Goal: Check status: Check status

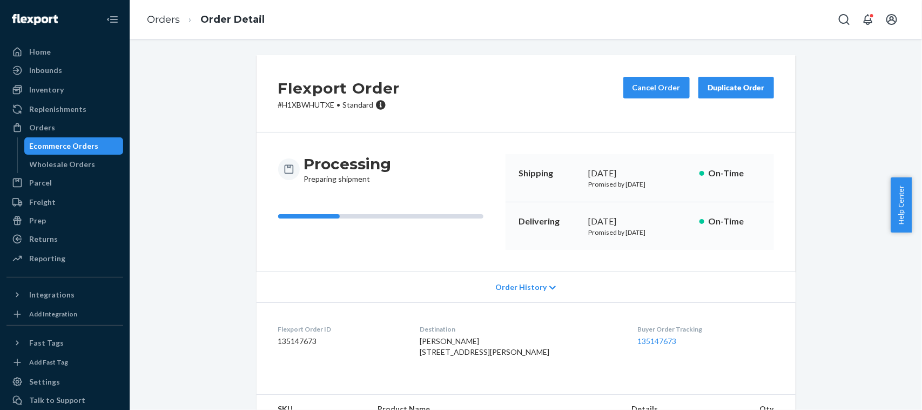
scroll to position [14, 0]
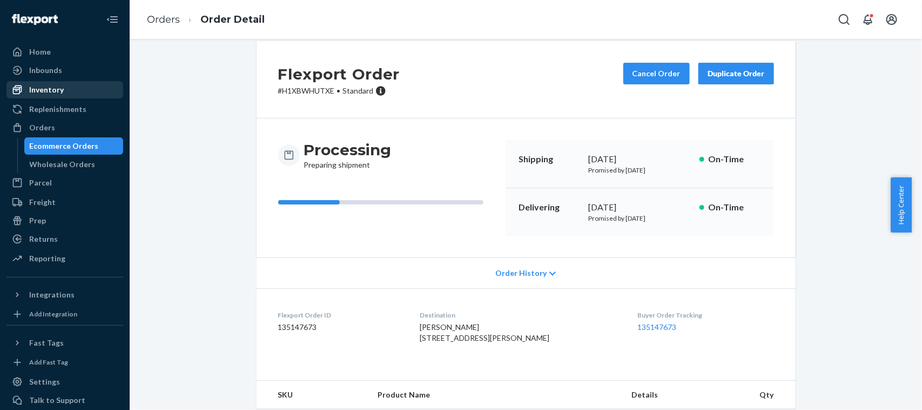
click at [96, 95] on div "Inventory" at bounding box center [65, 89] width 115 height 15
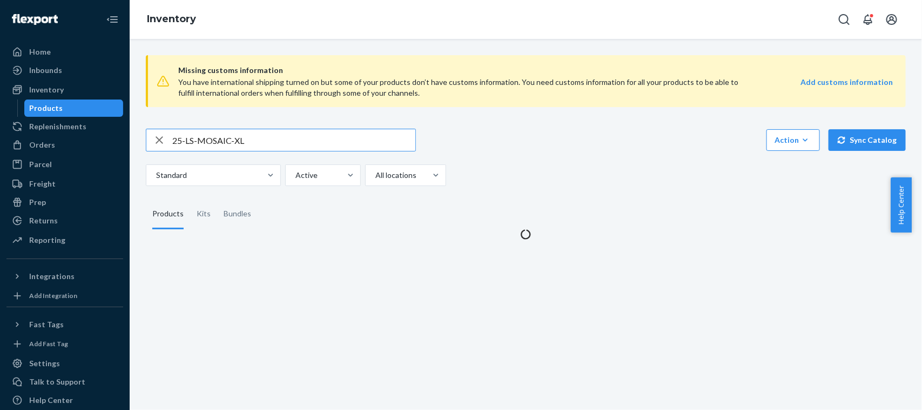
click at [304, 144] on input "25-LS-MOSAIC-XL" at bounding box center [293, 140] width 243 height 22
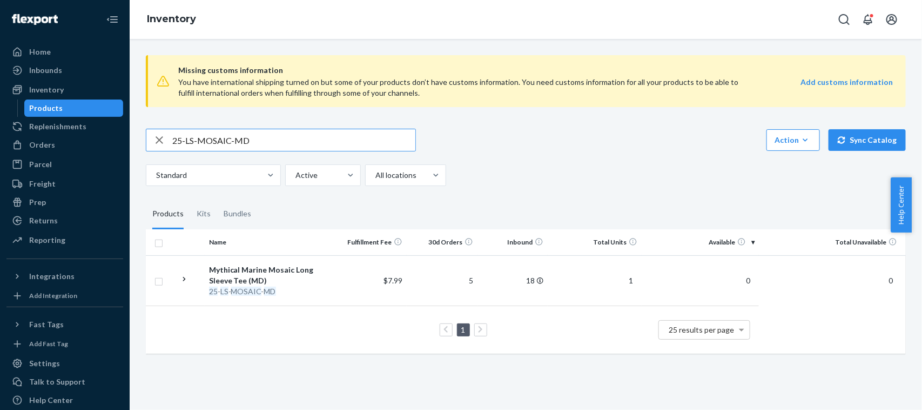
click at [315, 134] on input "25-LS-MOSAIC-MD" at bounding box center [293, 140] width 243 height 22
drag, startPoint x: 315, startPoint y: 134, endPoint x: 315, endPoint y: 142, distance: 7.6
click at [315, 142] on input "25-LS-MOSAIC-MD" at bounding box center [293, 140] width 243 height 22
paste input "LG"
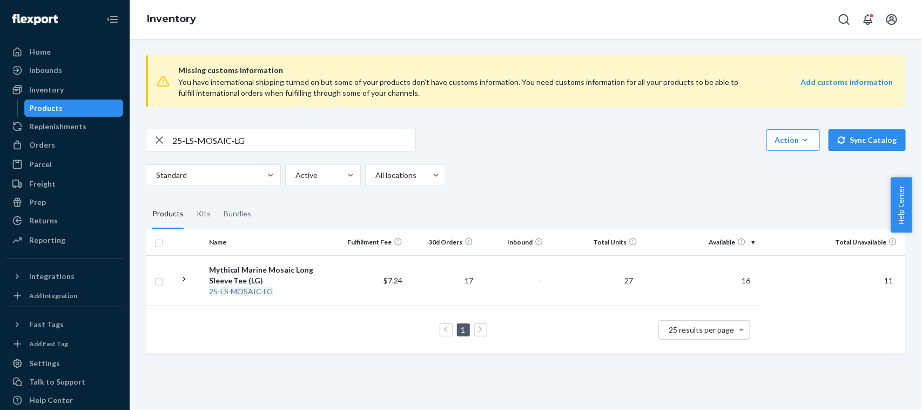
click at [332, 141] on input "25-LS-MOSAIC-LG" at bounding box center [293, 140] width 243 height 22
paste input "3X"
click at [363, 144] on input "25-LS-MOSAIC-3X" at bounding box center [293, 140] width 243 height 22
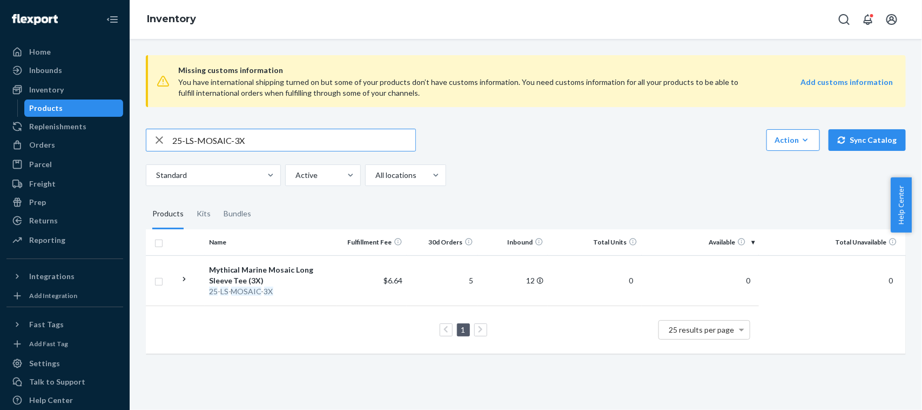
click at [363, 144] on input "25-LS-MOSAIC-3X" at bounding box center [293, 140] width 243 height 22
paste input "LG"
click at [312, 156] on div "25-LS-MOSAIC-LG Action Create product Create kit or bundle Bulk create products…" at bounding box center [526, 157] width 760 height 57
click at [298, 138] on input "25-LS-MOSAIC-LG" at bounding box center [293, 140] width 243 height 22
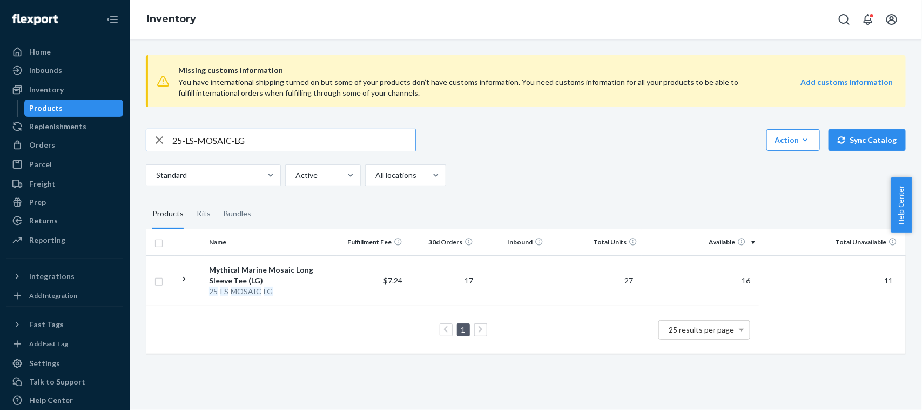
click at [298, 138] on input "25-LS-MOSAIC-LG" at bounding box center [293, 140] width 243 height 22
paste input "4-H-MK-LM-XL"
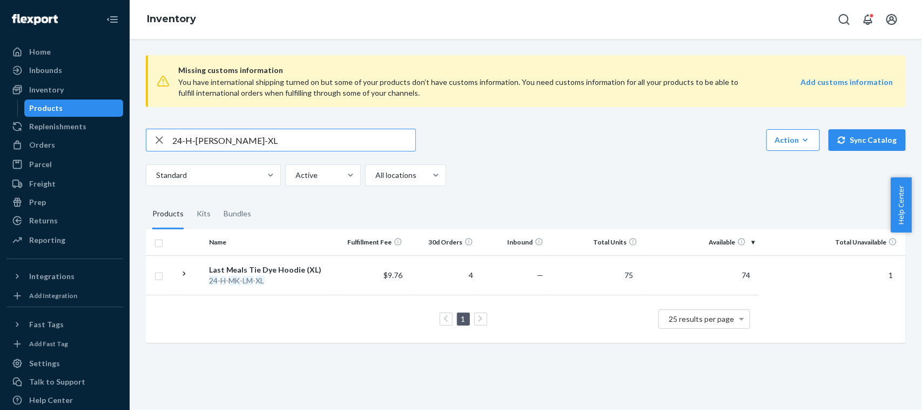
click at [305, 138] on input "24-H-MK-LM-XL" at bounding box center [293, 140] width 243 height 22
paste input "A-2000THEPICOIN"
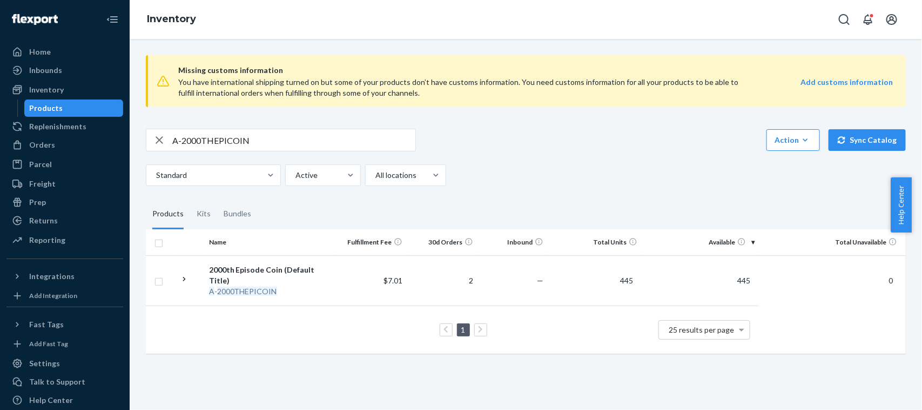
click at [333, 129] on div "A-2000THEPICOIN" at bounding box center [281, 140] width 270 height 23
drag, startPoint x: 328, startPoint y: 135, endPoint x: 257, endPoint y: 142, distance: 71.1
click at [257, 142] on input "A-2000THEPICOIN" at bounding box center [293, 140] width 243 height 22
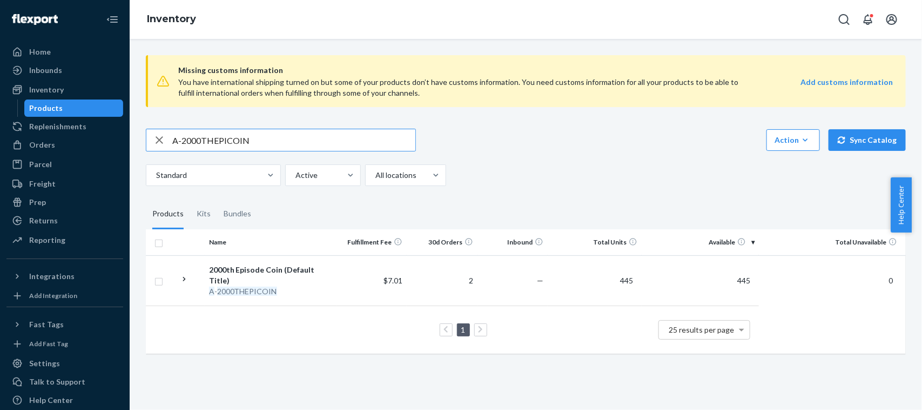
click at [257, 142] on input "A-2000THEPICOIN" at bounding box center [293, 140] width 243 height 22
paste input "MK-CKBK-SGND-RLJ"
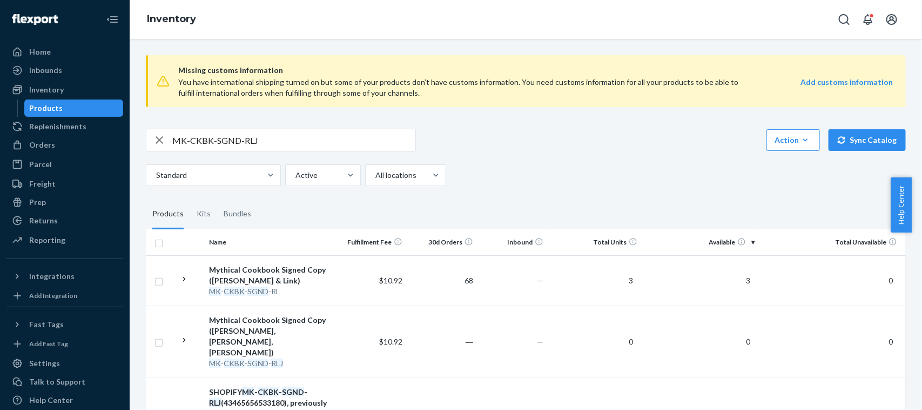
click at [258, 133] on input "MK-CKBK-SGND-RLJ" at bounding box center [293, 140] width 243 height 22
paste input "25-LS-MOSAIC-LG"
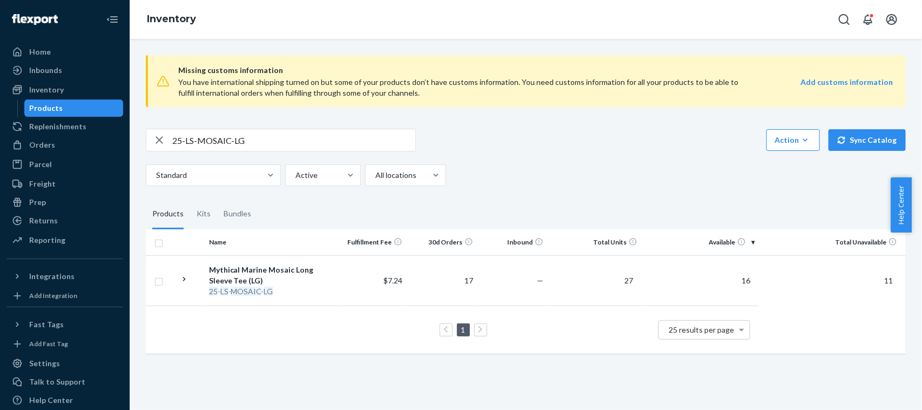
click at [344, 138] on input "25-LS-MOSAIC-LG" at bounding box center [293, 140] width 243 height 22
paste input "A-365CALENDAR"
click at [262, 138] on input "25-A-365CALENDAR" at bounding box center [293, 140] width 243 height 22
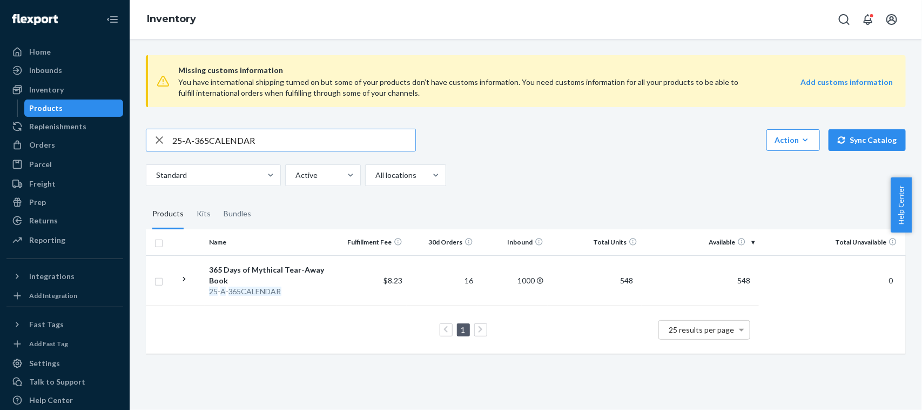
click at [262, 138] on input "25-A-365CALENDAR" at bounding box center [293, 140] width 243 height 22
paste input "LS-MOSAIC-3X"
click at [277, 147] on input "25-LS-MOSAIC-3X" at bounding box center [293, 140] width 243 height 22
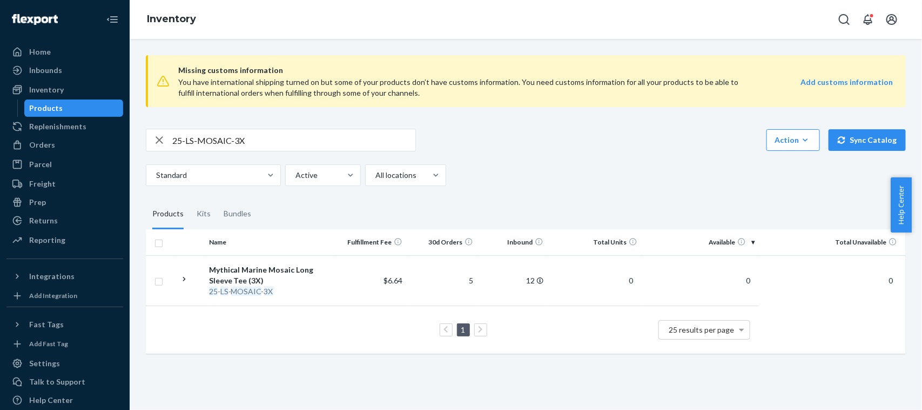
click at [277, 147] on input "25-LS-MOSAIC-3X" at bounding box center [293, 140] width 243 height 22
paste input "4-T-YKWTII-OLV-XS"
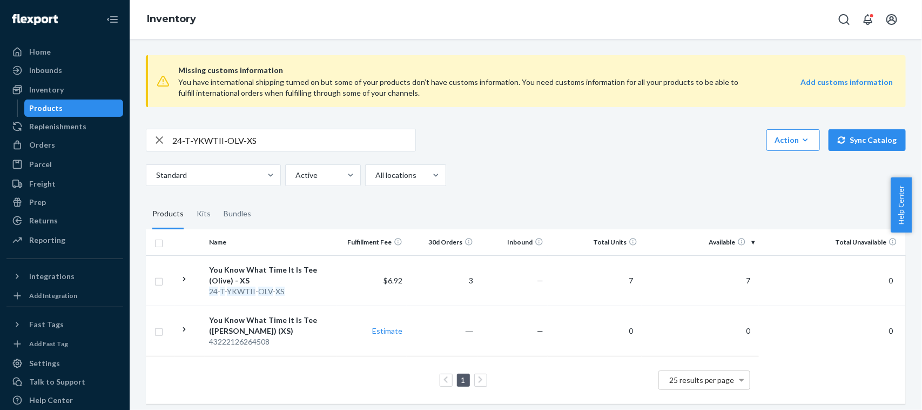
click at [335, 131] on input "24-T-YKWTII-OLV-XS" at bounding box center [293, 140] width 243 height 22
paste input "SKU 24-B-YKWTII-SM"
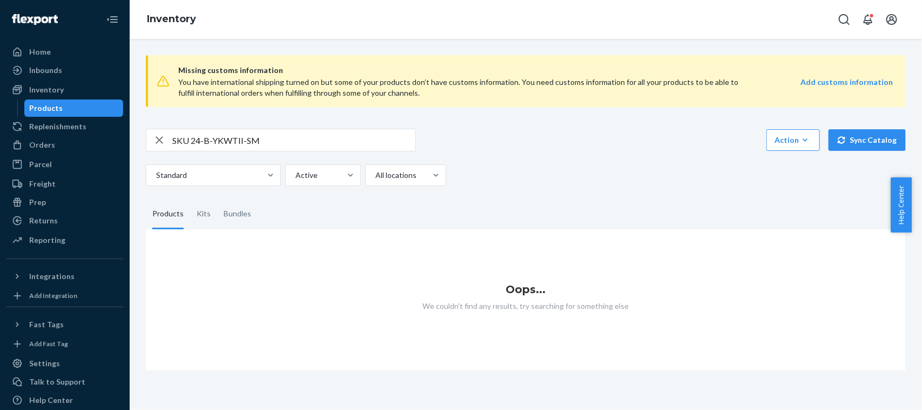
click at [193, 139] on input "SKU 24-B-YKWTII-SM" at bounding box center [293, 140] width 243 height 22
click at [372, 134] on input "24-B-YKWTII-SM" at bounding box center [293, 140] width 243 height 22
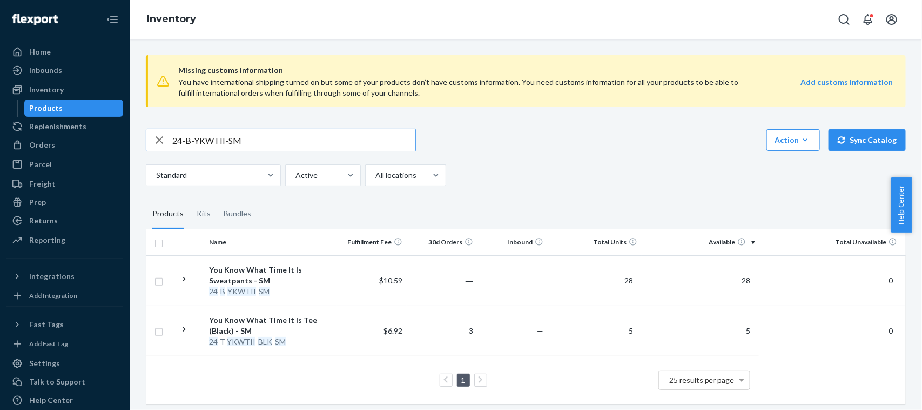
click at [305, 143] on input "24-B-YKWTII-SM" at bounding box center [293, 140] width 243 height 22
paste input "5-A-365CALENDAR"
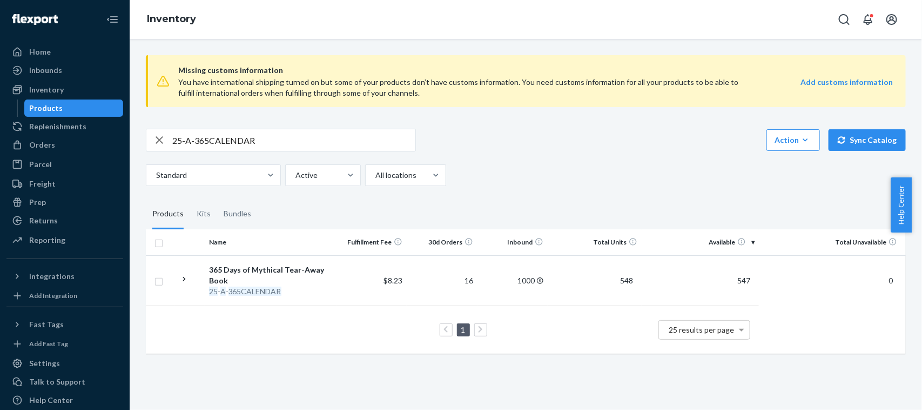
click at [315, 145] on input "25-A-365CALENDAR" at bounding box center [293, 140] width 243 height 22
paste input "A-BOM-BOOK-HDCV"
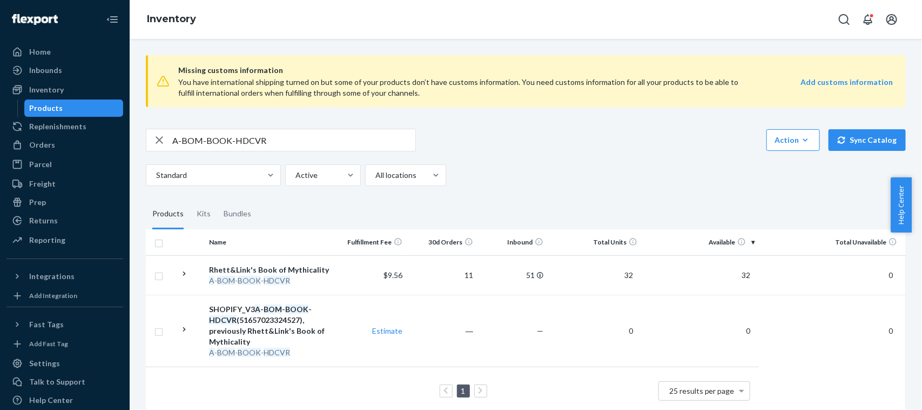
click at [298, 147] on input "A-BOM-BOOK-HDCVR" at bounding box center [293, 140] width 243 height 22
paste input "MK-CKBK-SGND-RLJ"
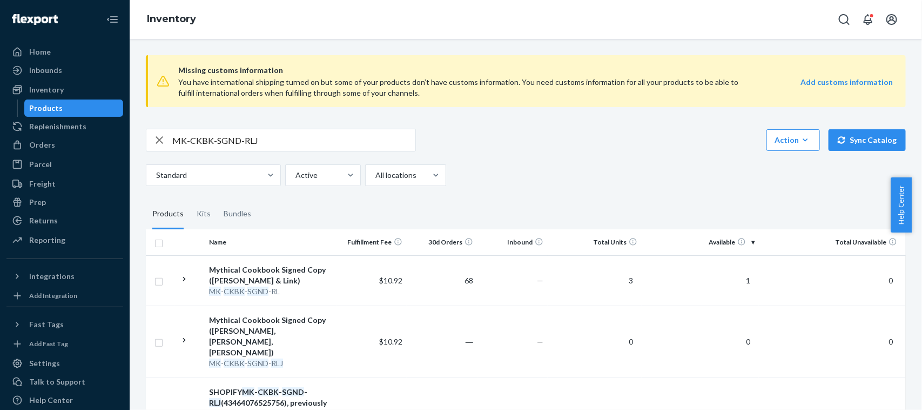
click at [306, 139] on input "MK-CKBK-SGND-RLJ" at bounding box center [293, 140] width 243 height 22
paste input "23-A-CANDLE-SET"
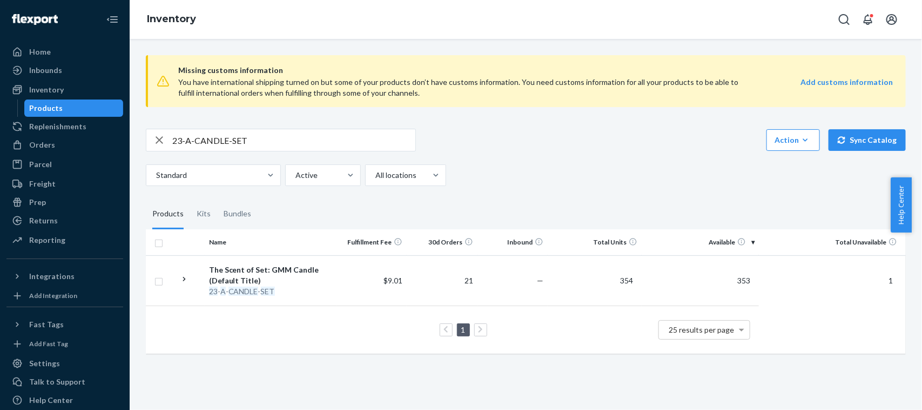
click at [350, 135] on input "23-A-CANDLE-SET" at bounding box center [293, 140] width 243 height 22
paste input "DNKSNK-CAN"
click at [304, 129] on div "23-A-DNKSNK-CAN" at bounding box center [281, 140] width 270 height 23
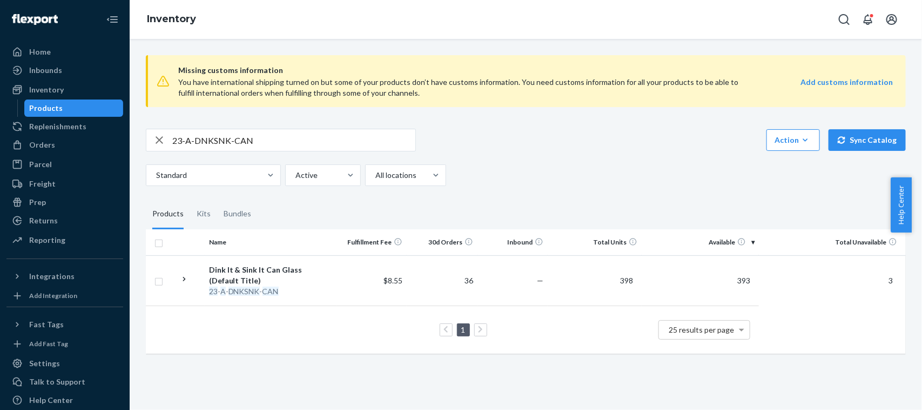
click at [301, 136] on input "23-A-DNKSNK-CAN" at bounding box center [293, 140] width 243 height 22
paste input "5-A-COVE-PATCH"
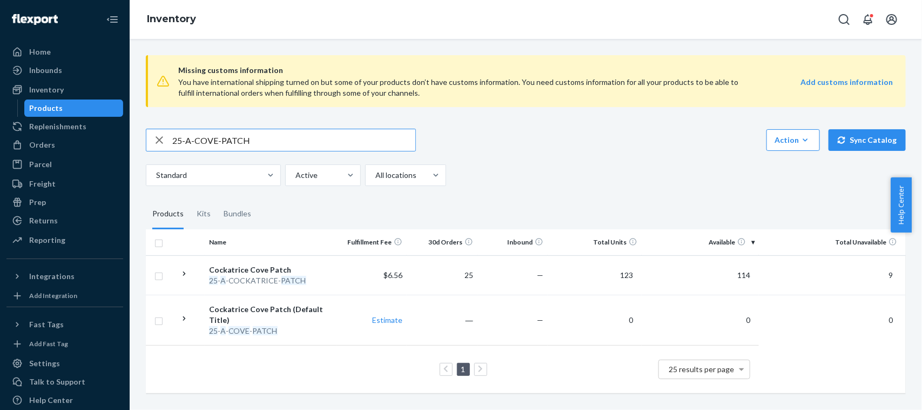
click at [357, 134] on input "25-A-COVE-PATCH" at bounding box center [293, 140] width 243 height 22
paste input "4-A-GMM-CATCHALL"
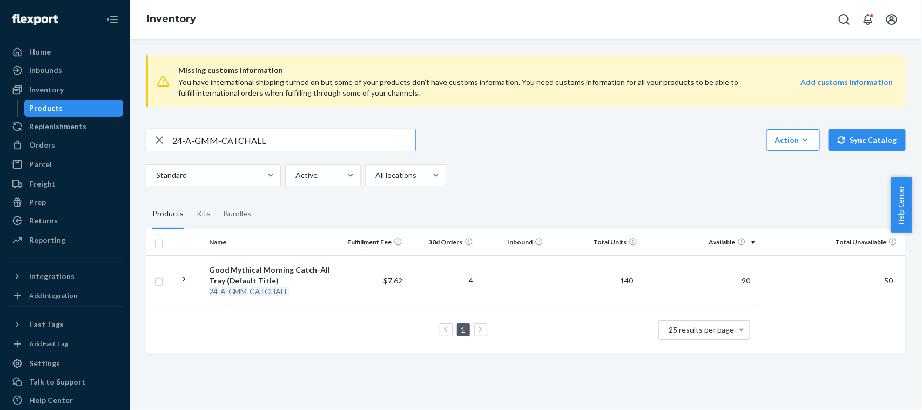
click at [269, 147] on input "24-A-GMM-CATCHALL" at bounding box center [293, 140] width 243 height 22
paste input "SKU B-GMM-NEON-B-2-SM"
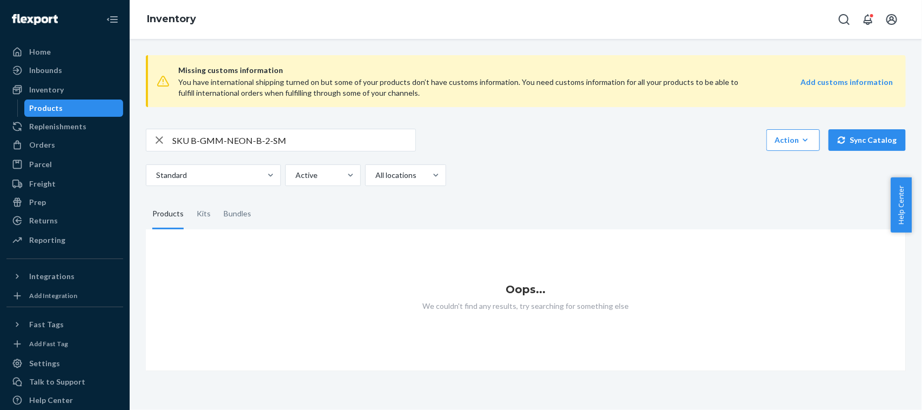
click at [196, 141] on input "SKU B-GMM-NEON-B-2-SM" at bounding box center [293, 140] width 243 height 22
click at [193, 141] on input "SKU B-GMM-NEON-B-2-SM" at bounding box center [293, 140] width 243 height 22
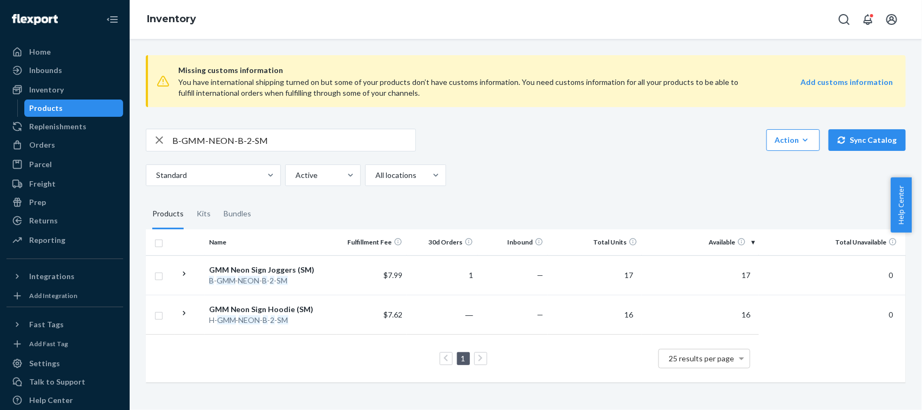
click at [331, 152] on div "B-GMM-NEON-B-2-SM Action Create product Create kit or bundle Bulk create produc…" at bounding box center [526, 157] width 760 height 57
click at [327, 141] on input "B-GMM-NEON-B-2-SM" at bounding box center [293, 140] width 243 height 22
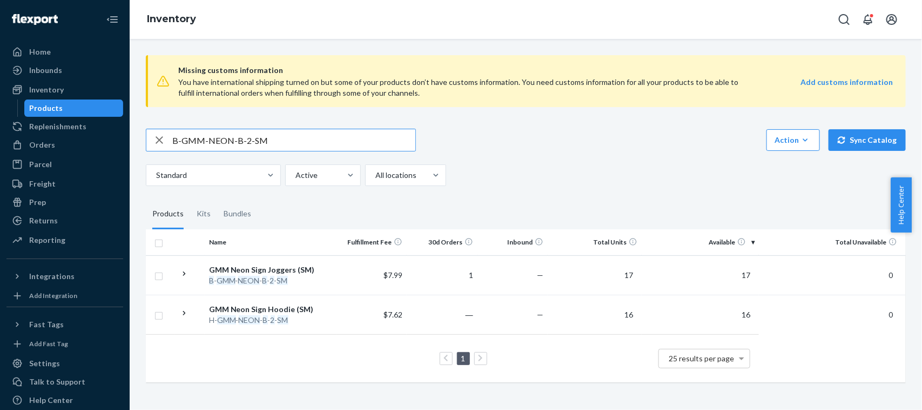
paste input "25-A-STKRSHT-DLYRTN"
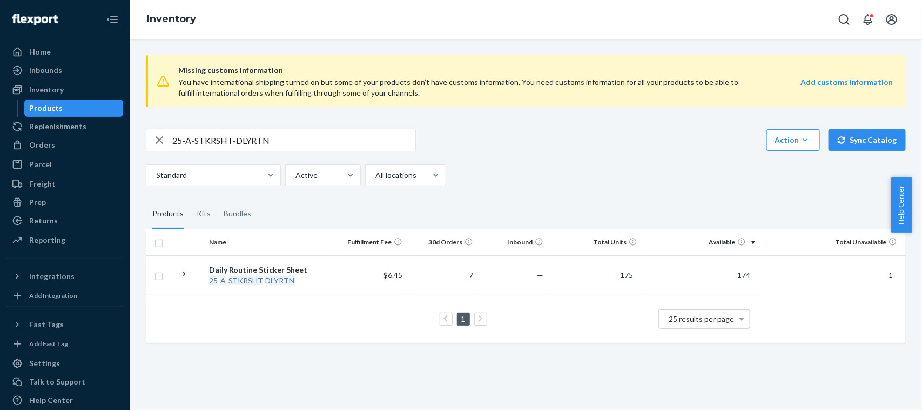
click at [292, 146] on input "25-A-STKRSHT-DLYRTN" at bounding box center [293, 140] width 243 height 22
paste input "4-A-PIN-GMM-LOGO"
click at [279, 130] on input "24-A-PIN-GMM-LOGO" at bounding box center [293, 140] width 243 height 22
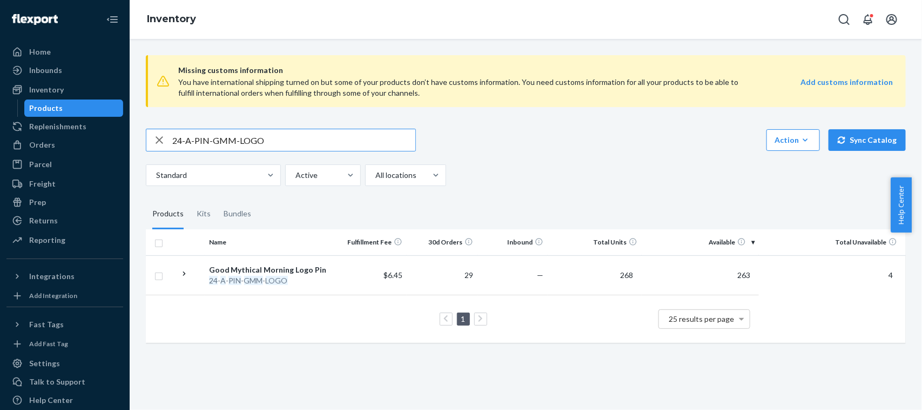
click at [279, 130] on input "24-A-PIN-GMM-LOGO" at bounding box center [293, 140] width 243 height 22
paste input "5-A-POTM-JULY"
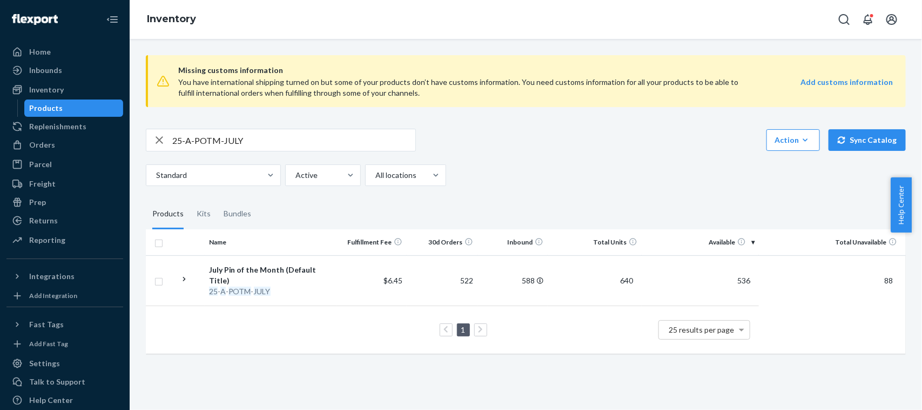
click at [298, 130] on input "25-A-POTM-JULY" at bounding box center [293, 140] width 243 height 22
paste input "A-MYTHKIT-APRN-DNM"
click at [358, 143] on input "A-MYTHKIT-APRN-DNM" at bounding box center [293, 140] width 243 height 22
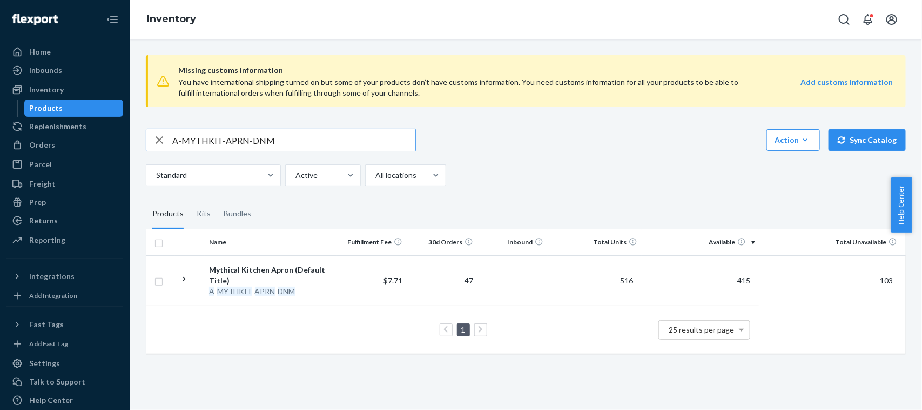
click at [358, 143] on input "A-MYTHKIT-APRN-DNM" at bounding box center [293, 140] width 243 height 22
paste input "25-A-COVE-PATCH"
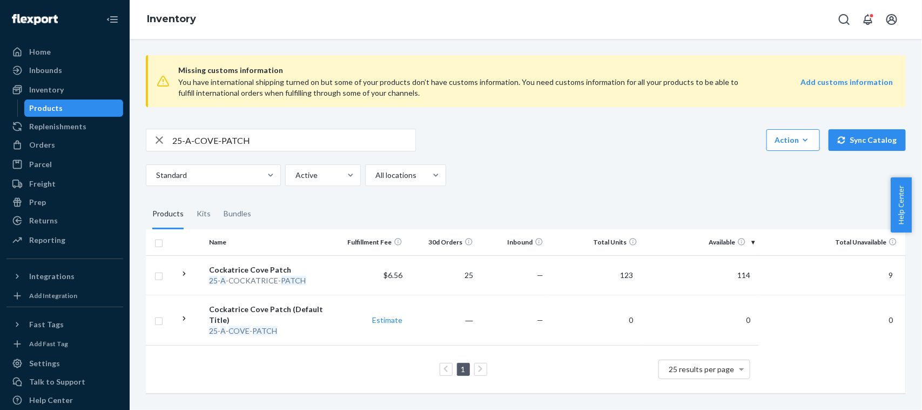
click at [296, 134] on input "25-A-COVE-PATCH" at bounding box center [293, 140] width 243 height 22
paste input "4-H-GMM-CAULD-GITD-MD"
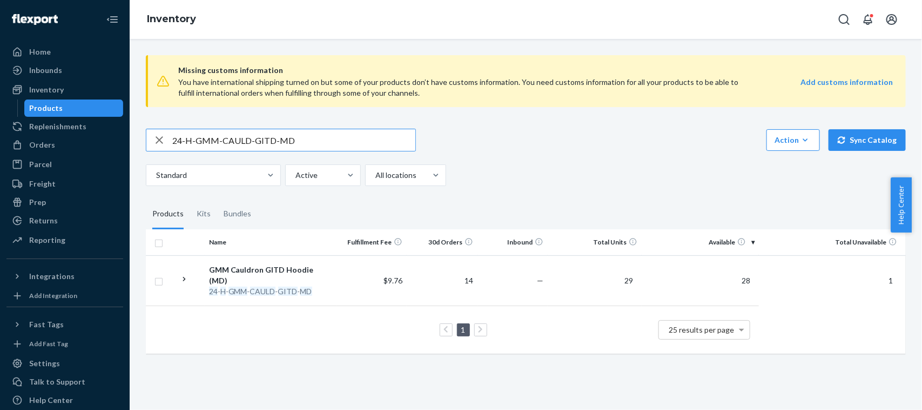
click at [330, 144] on input "24-H-GMM-CAULD-GITD-MD" at bounding box center [293, 140] width 243 height 22
paste input "5-T-EMO"
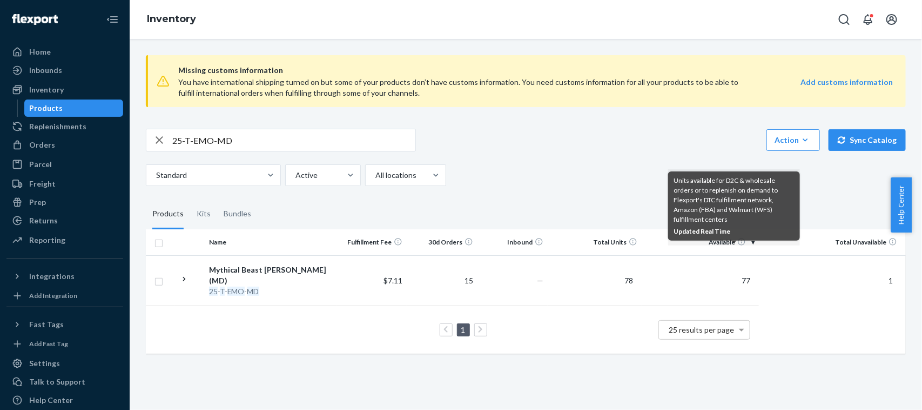
click at [317, 135] on input "25-T-EMO-MD" at bounding box center [293, 140] width 243 height 22
paste input "A-STKR-MYTHWORST"
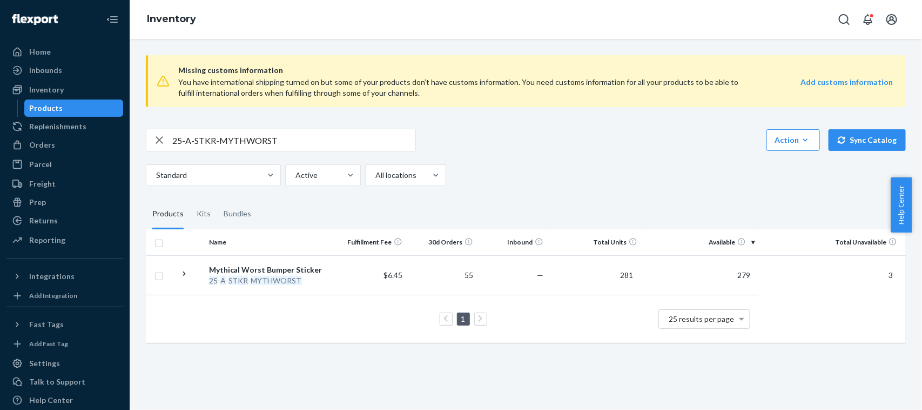
click at [289, 141] on input "25-A-STKR-MYTHWORST" at bounding box center [293, 140] width 243 height 22
paste input "T-EMO-LG"
type input "25-T-EMO-LG"
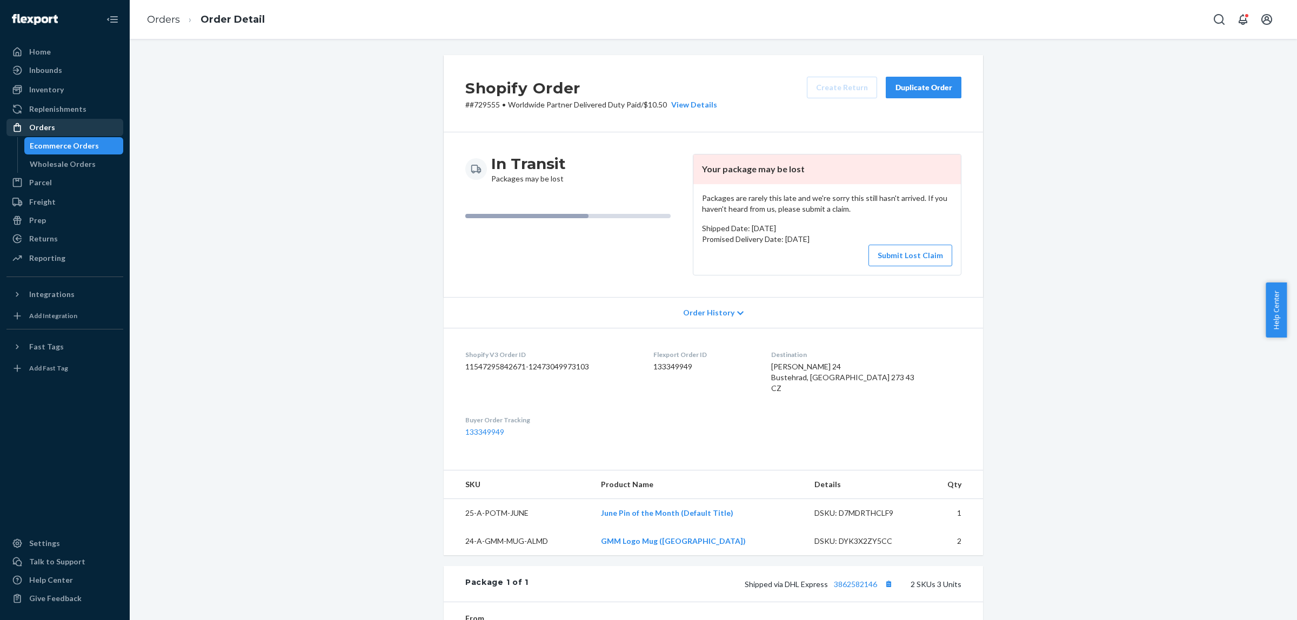
scroll to position [16, 0]
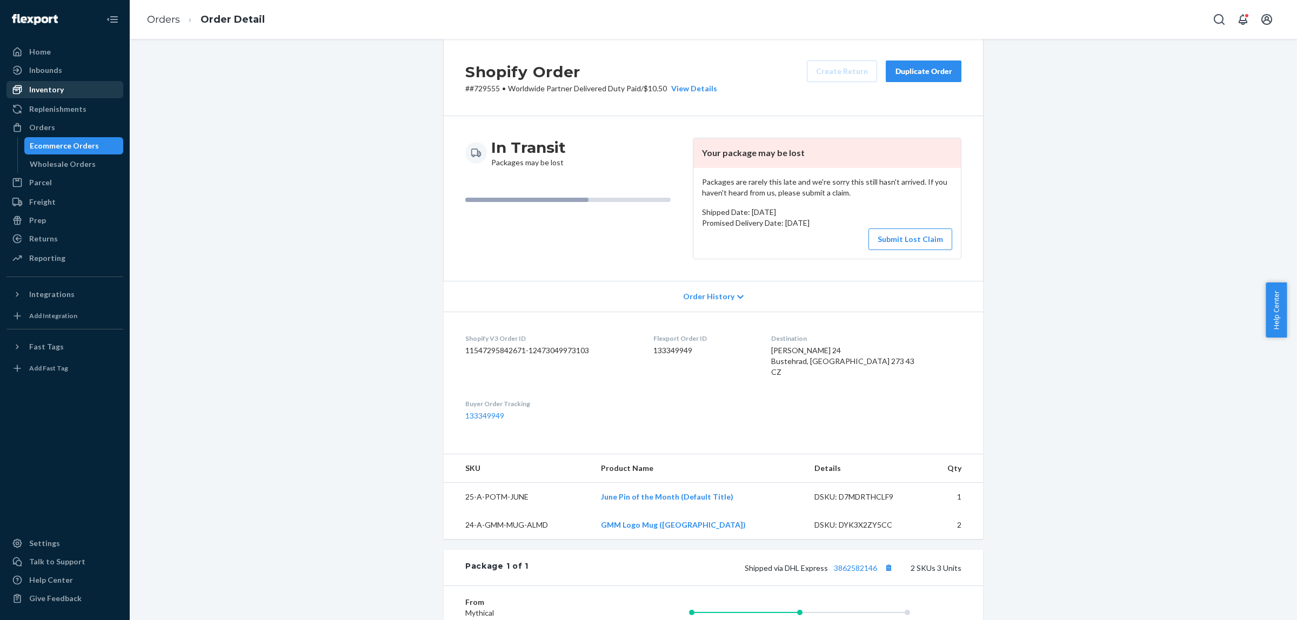
click at [57, 91] on div "Inventory" at bounding box center [46, 89] width 35 height 11
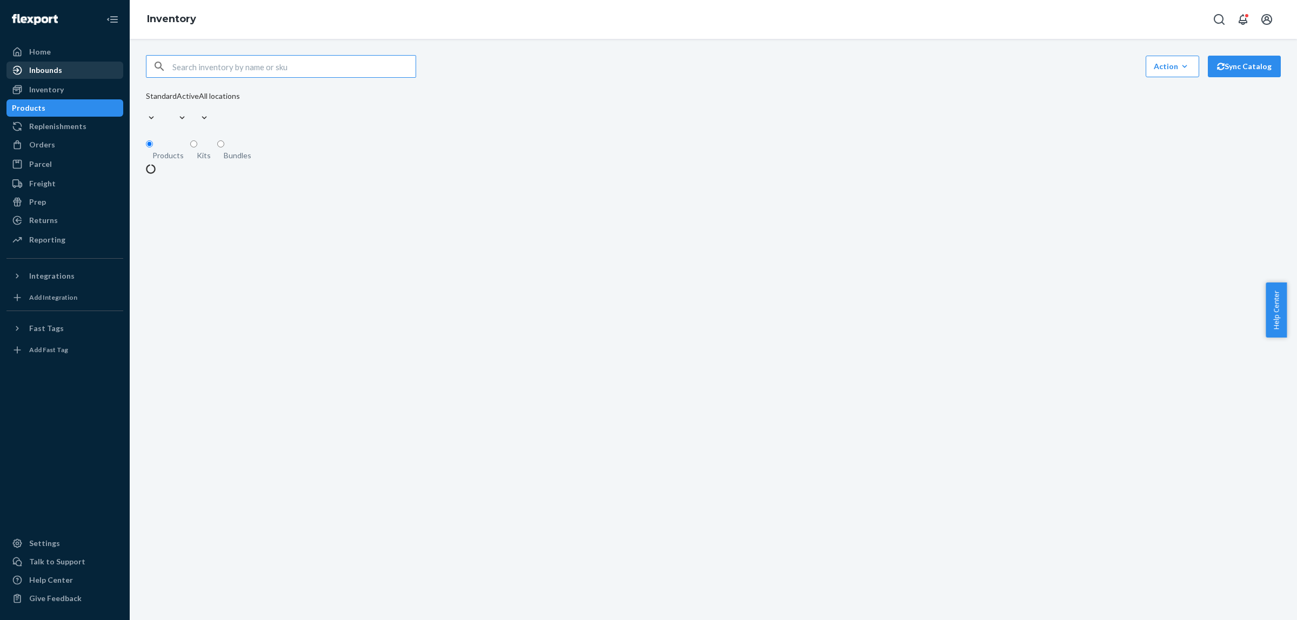
click at [59, 76] on div "Inbounds" at bounding box center [65, 70] width 115 height 15
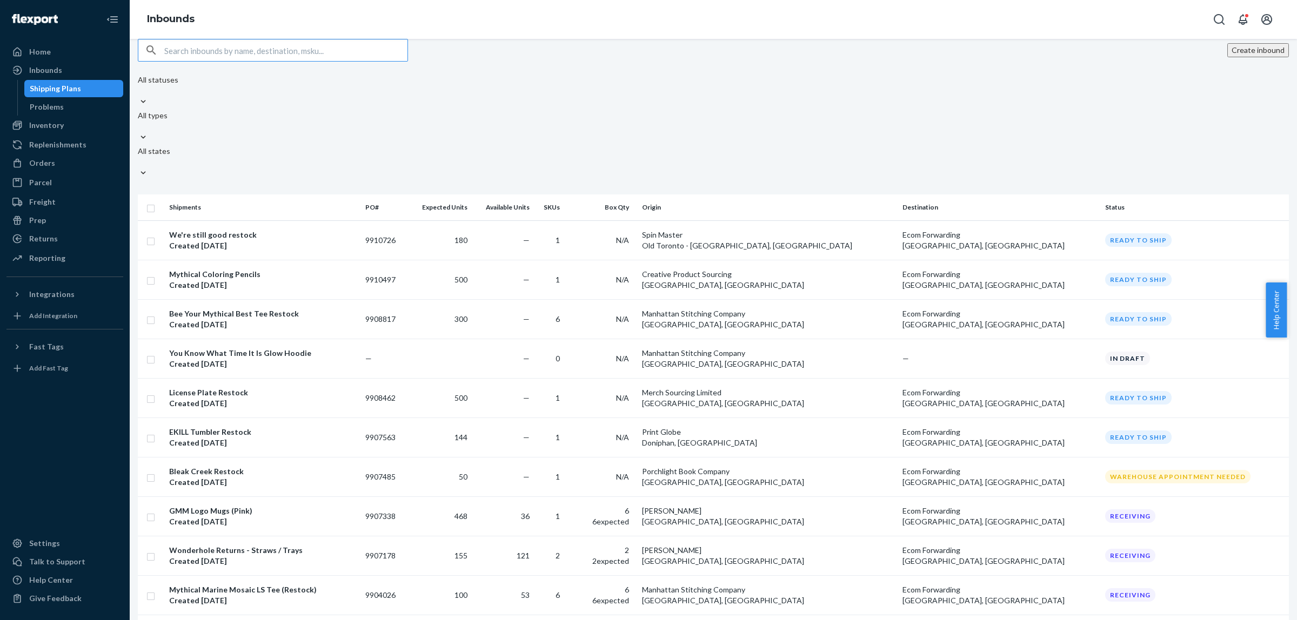
click at [178, 96] on div at bounding box center [158, 90] width 41 height 11
click at [139, 96] on input "All statuses" at bounding box center [138, 90] width 1 height 11
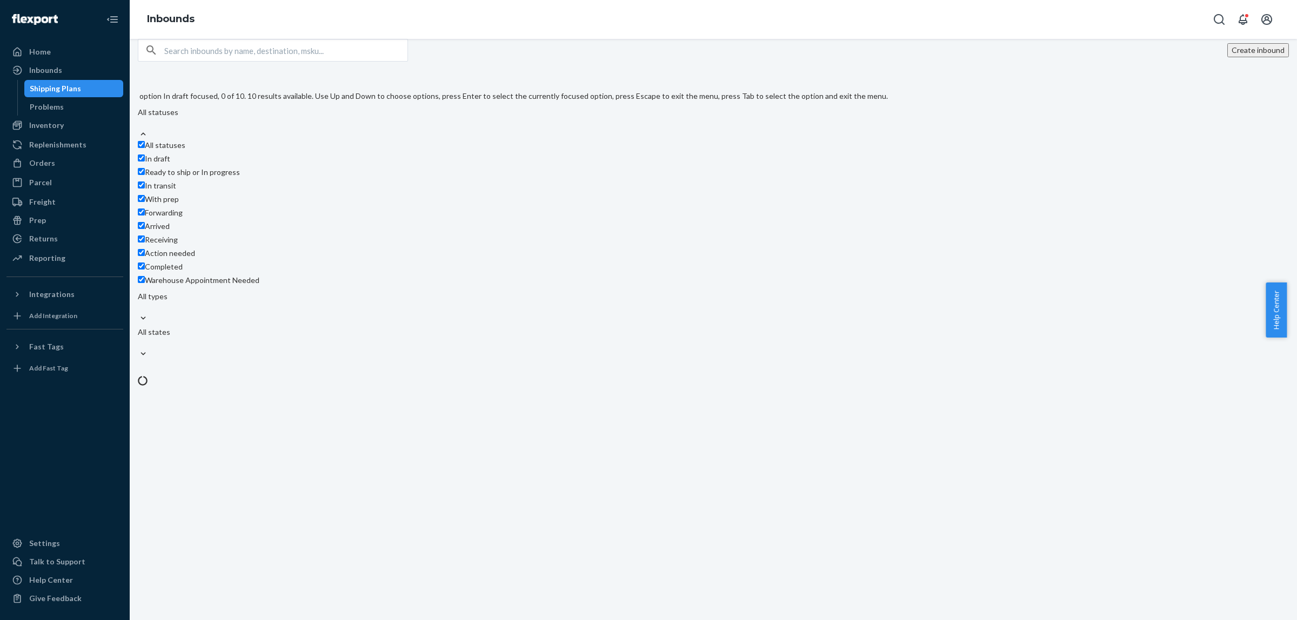
click at [185, 141] on span "All statuses" at bounding box center [165, 145] width 41 height 9
checkbox input "false"
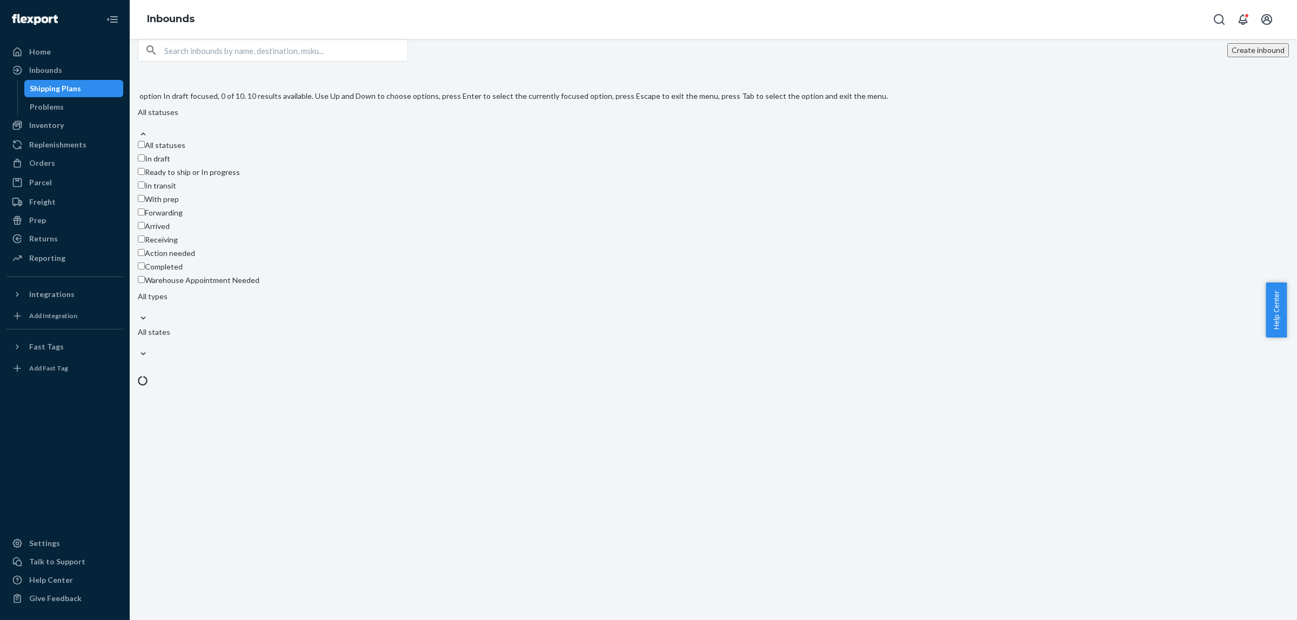
checkbox input "false"
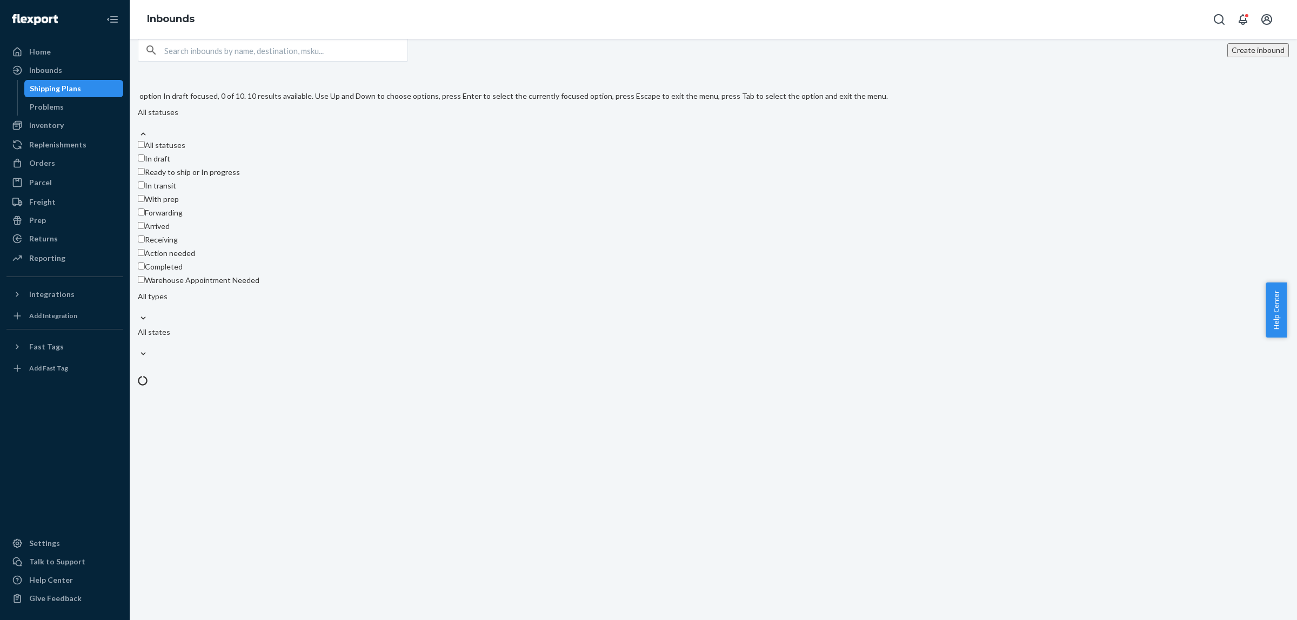
checkbox input "false"
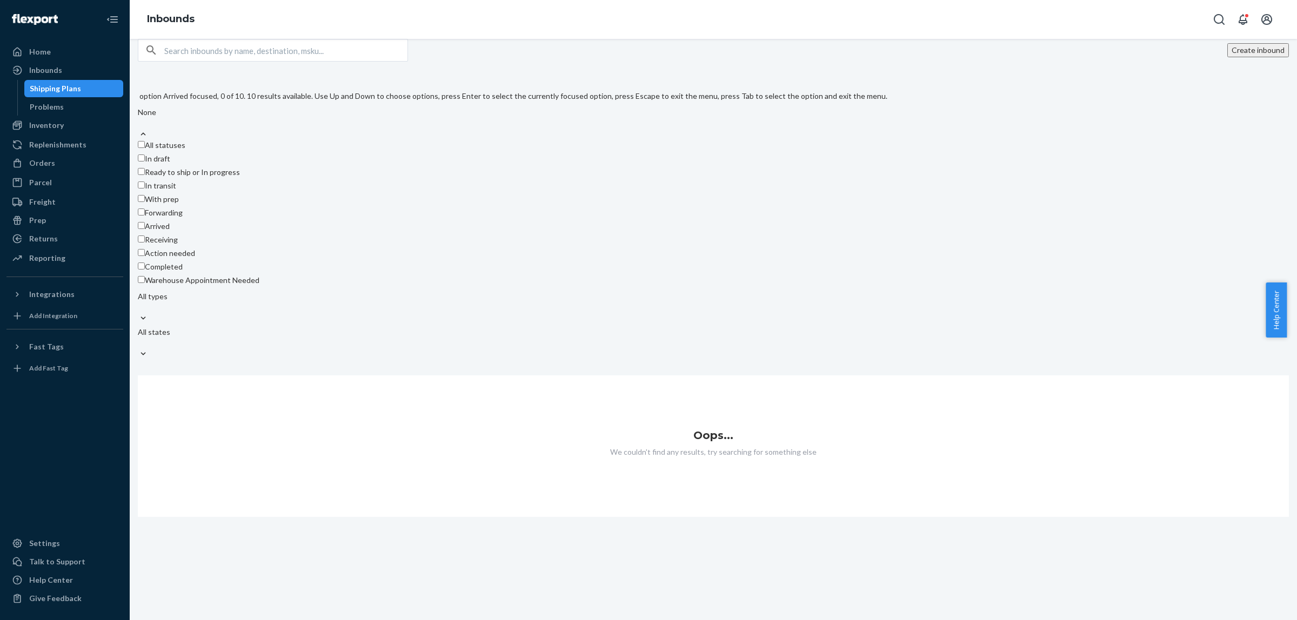
click at [193, 235] on div "Arrived" at bounding box center [513, 228] width 750 height 14
click at [139, 129] on input "option Arrived focused, 0 of 10. 10 results available. Use Up and Down to choos…" at bounding box center [138, 123] width 1 height 11
checkbox input "true"
click at [183, 262] on span "Completed" at bounding box center [164, 266] width 38 height 9
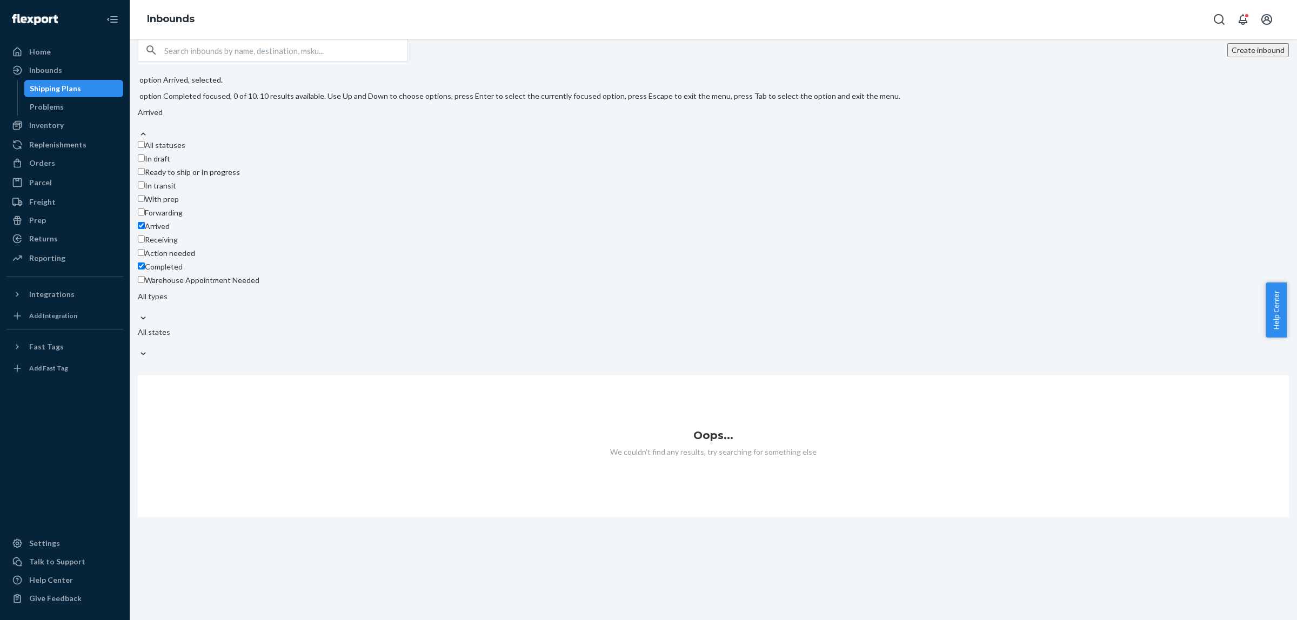
checkbox input "true"
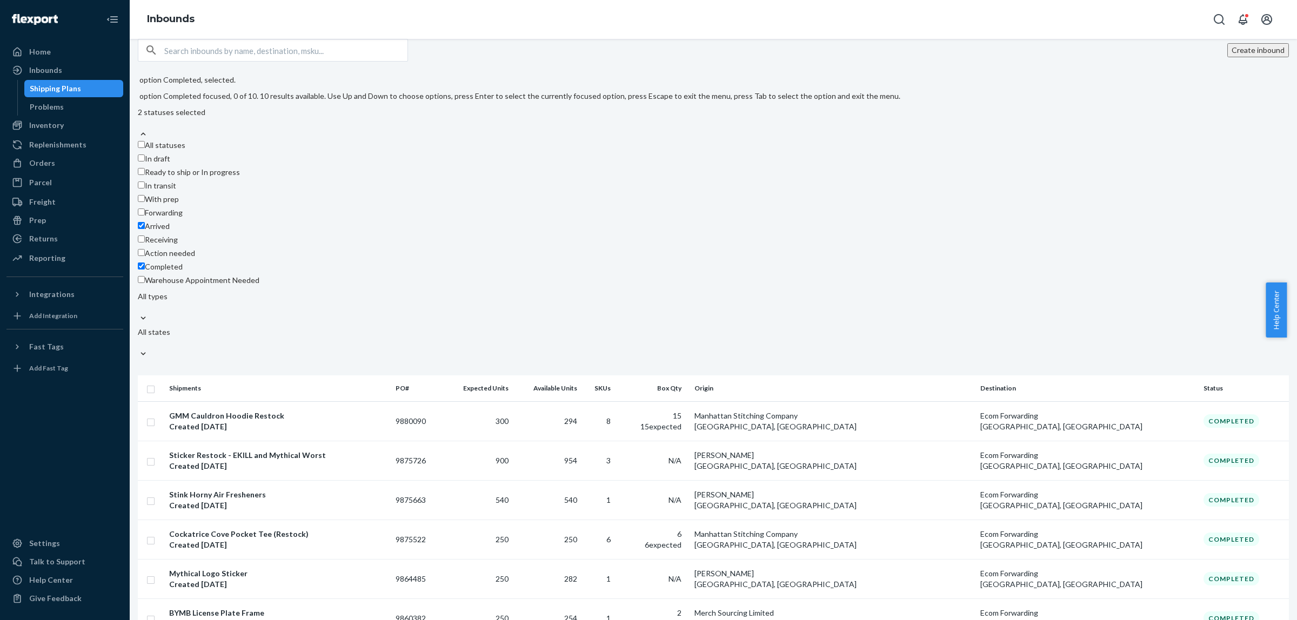
click at [528, 106] on div "option Completed, selected. option Completed focused, 0 of 10. 10 results avail…" at bounding box center [713, 219] width 1151 height 288
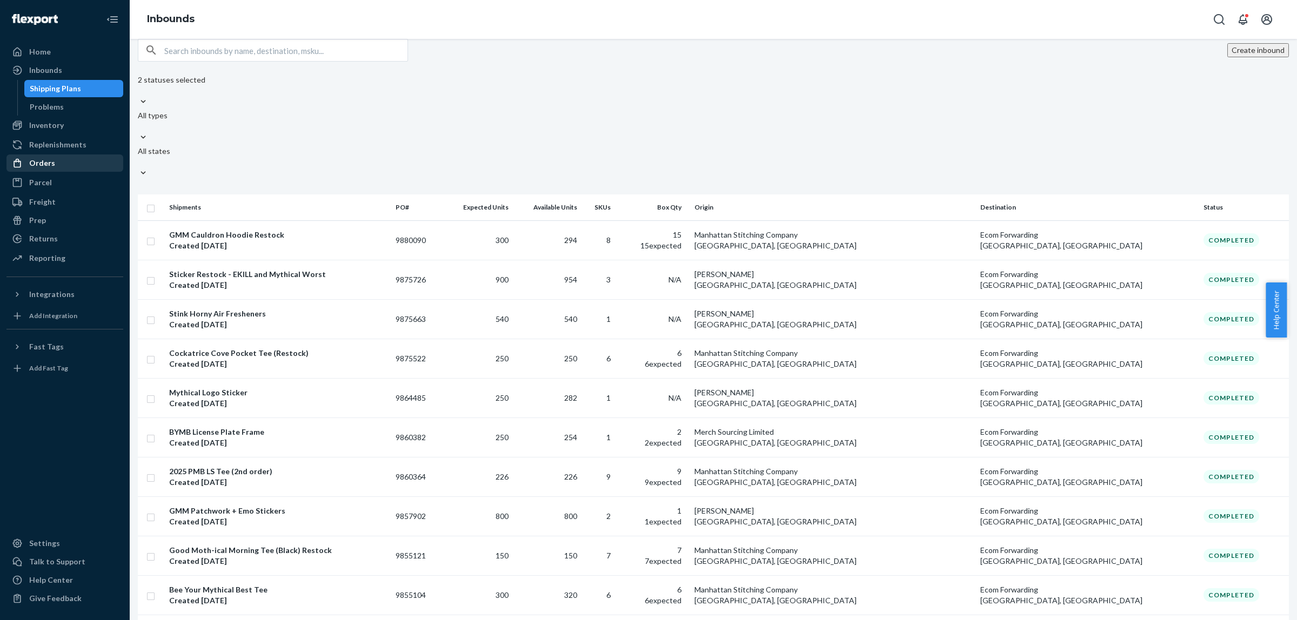
click at [39, 162] on div "Orders" at bounding box center [42, 163] width 26 height 11
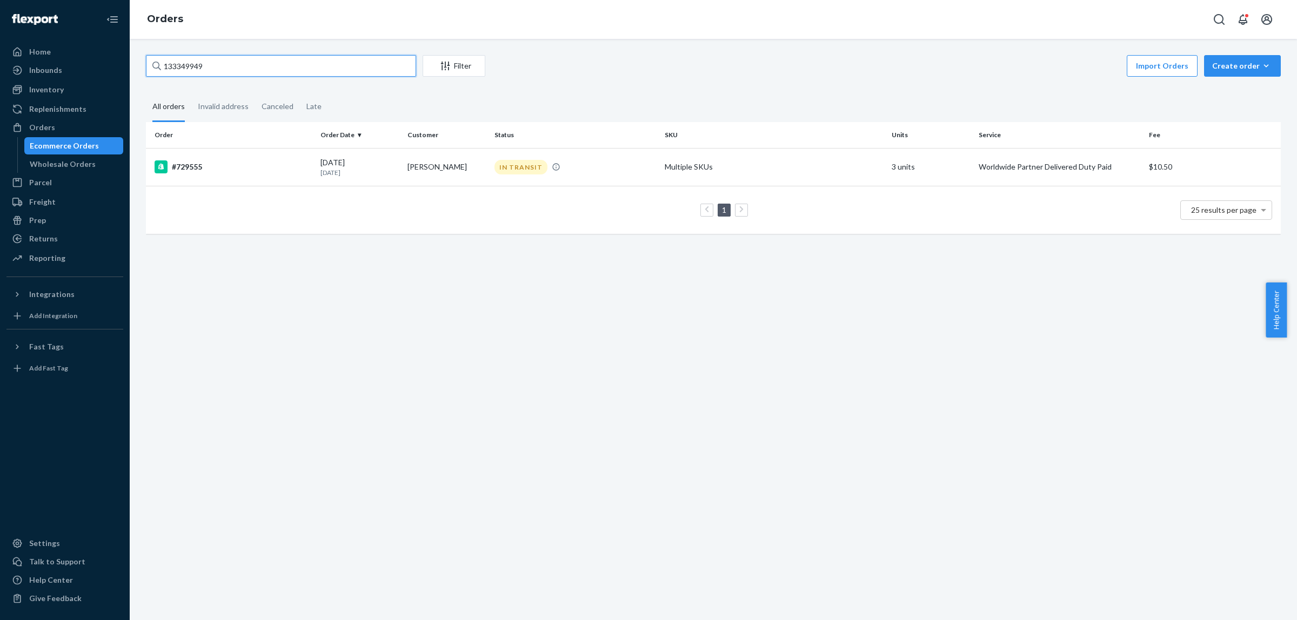
click at [207, 61] on input "133349949" at bounding box center [281, 66] width 270 height 22
paste input "696462"
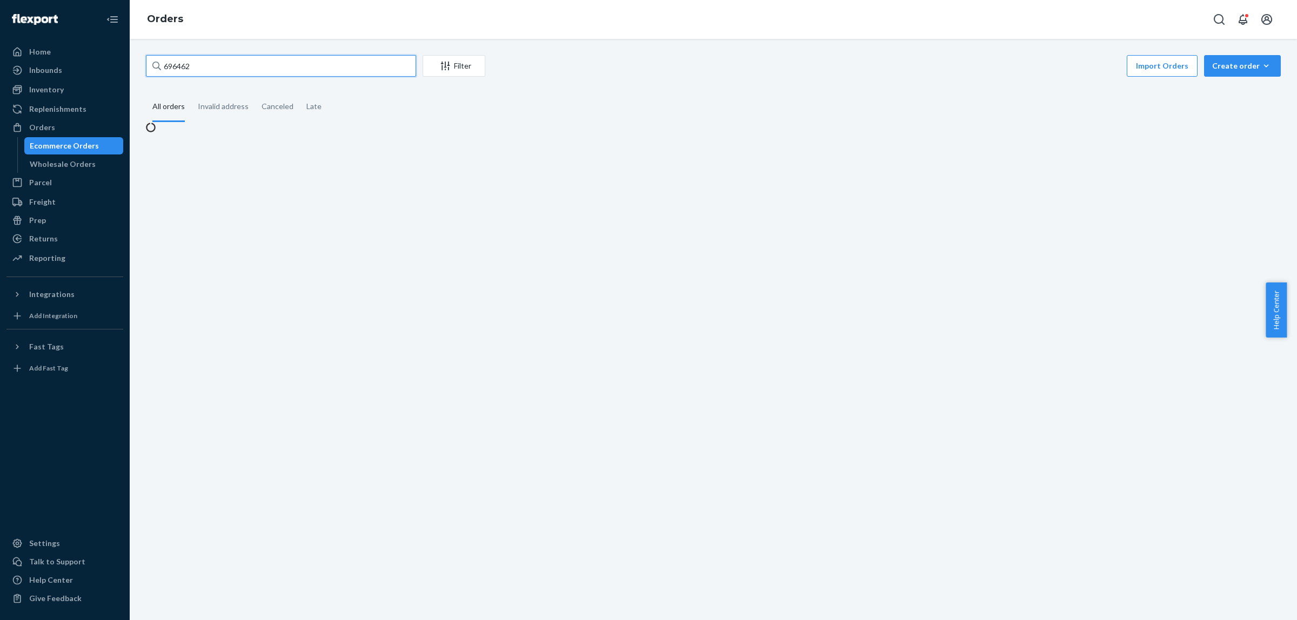
type input "696462"
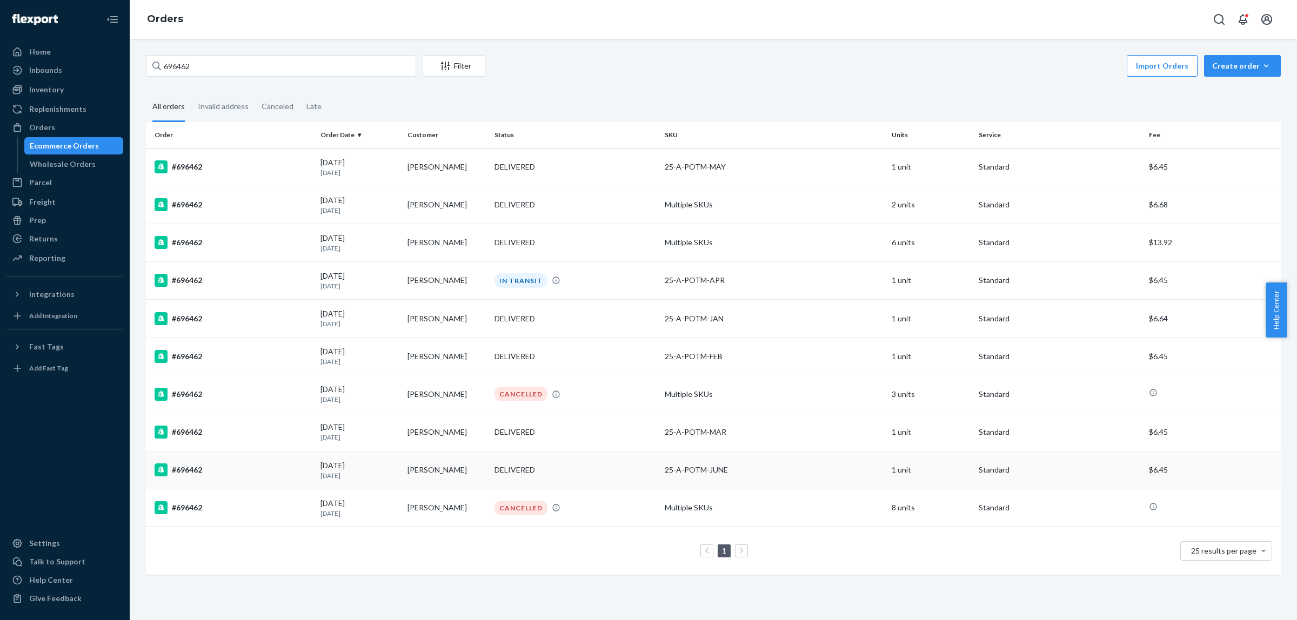
click at [196, 463] on td "#696462" at bounding box center [231, 470] width 170 height 38
